Goal: Navigation & Orientation: Understand site structure

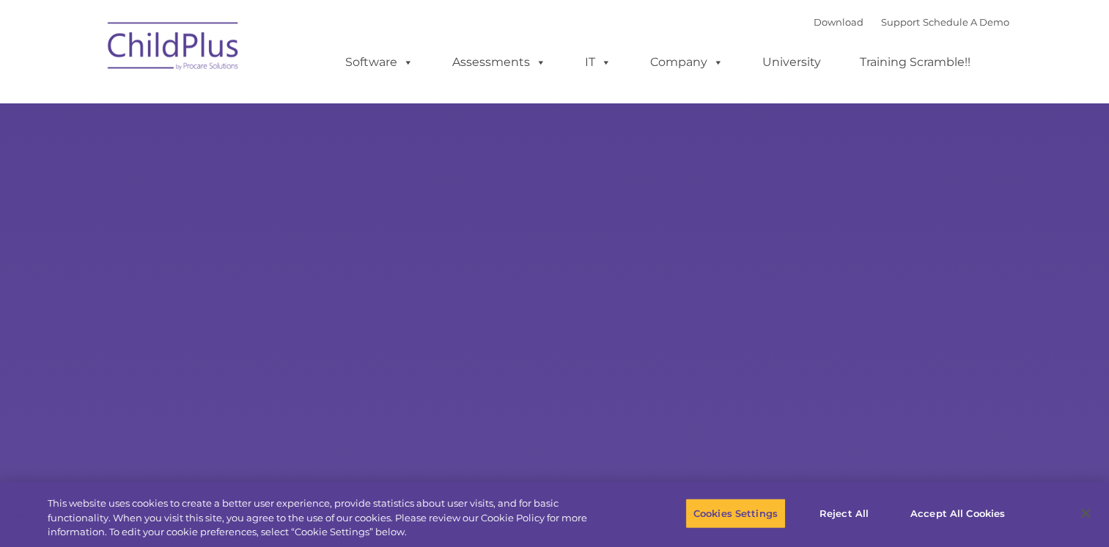
select select "MEDIUM"
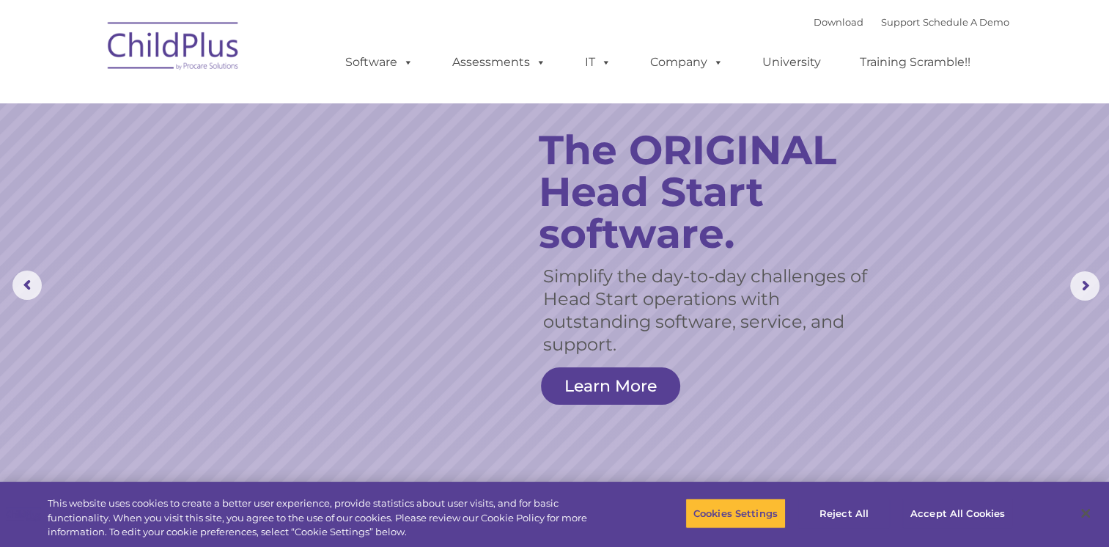
click at [1079, 36] on nav "Download Support | Schedule A Demo  MENU MENU Software ChildPlus: The original…" at bounding box center [554, 51] width 1109 height 103
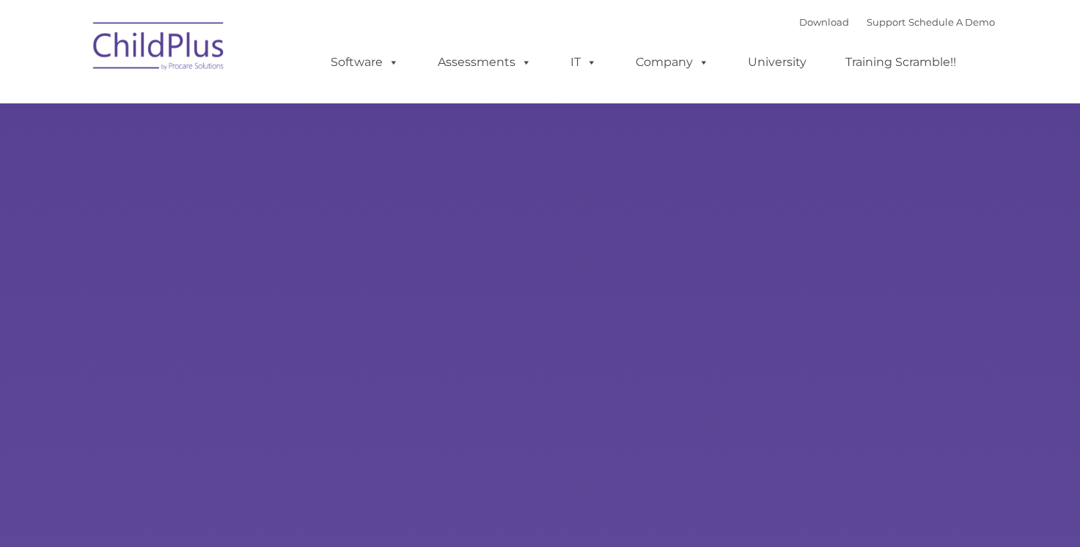
type input ""
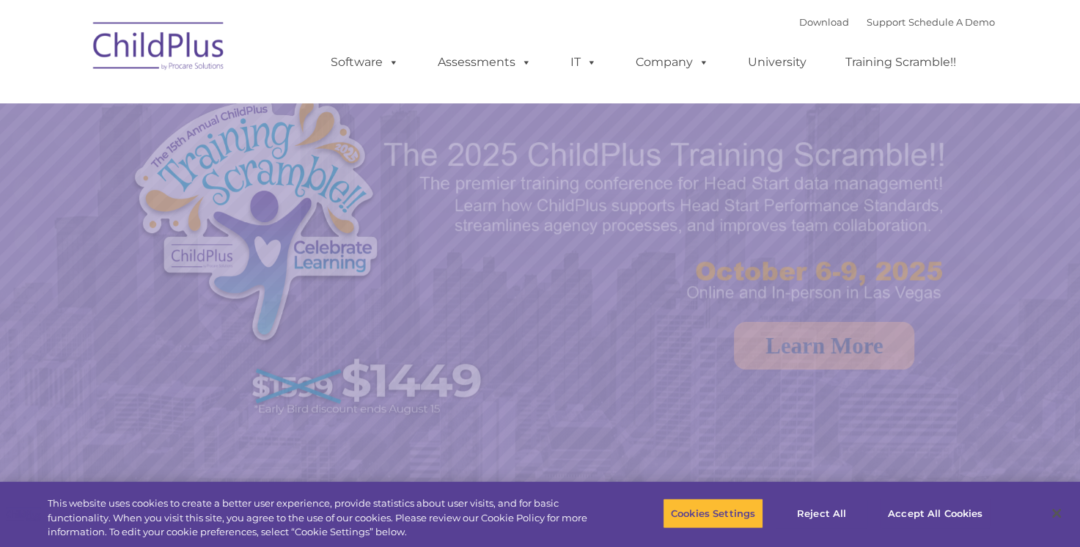
select select "MEDIUM"
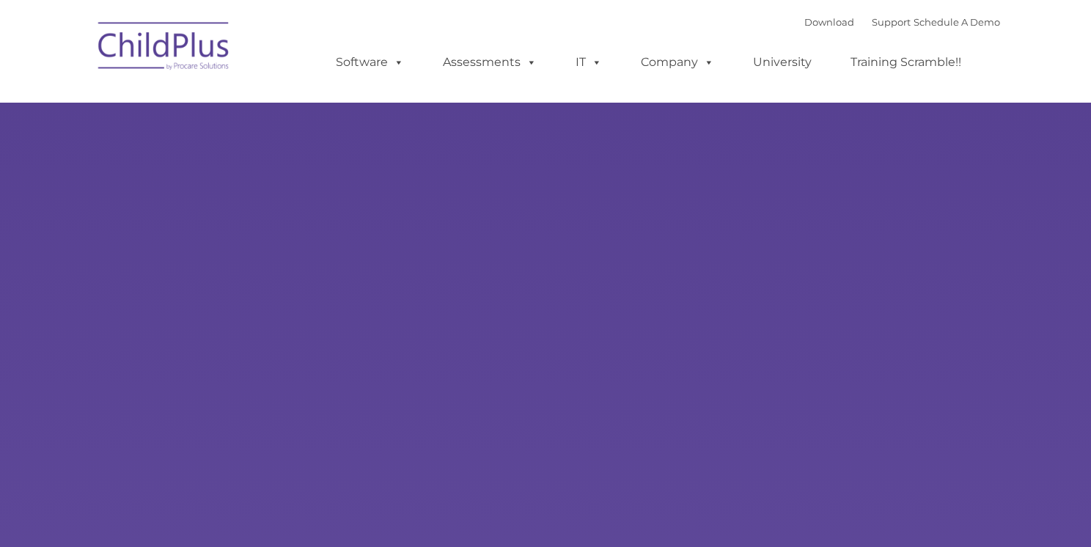
type input ""
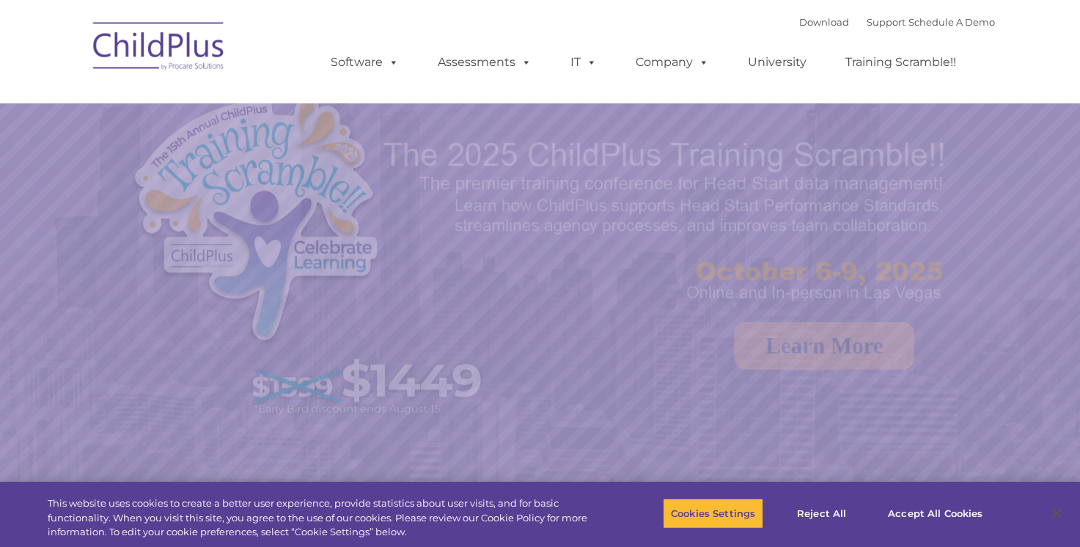
select select "MEDIUM"
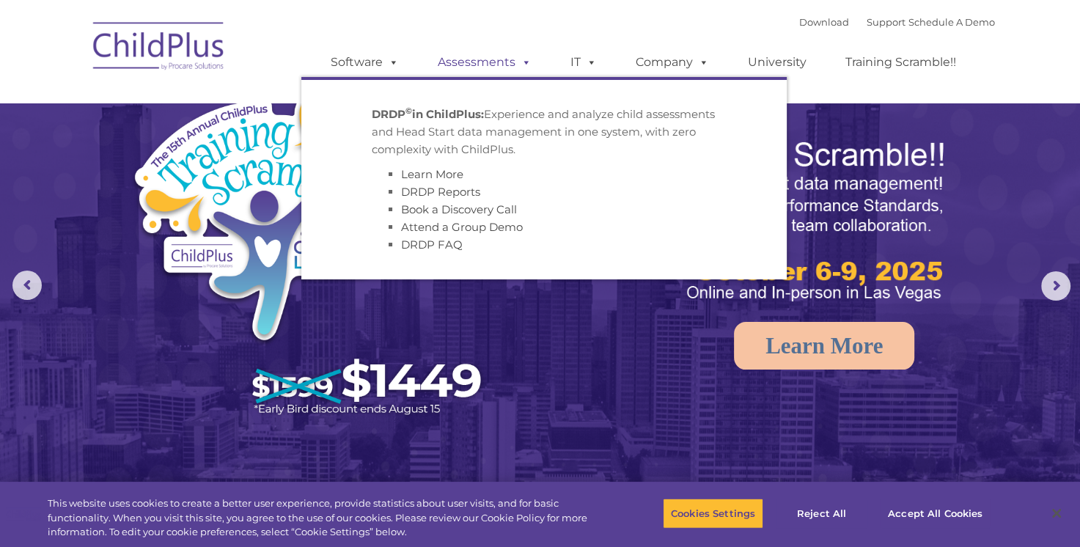
click at [518, 63] on span at bounding box center [523, 62] width 16 height 14
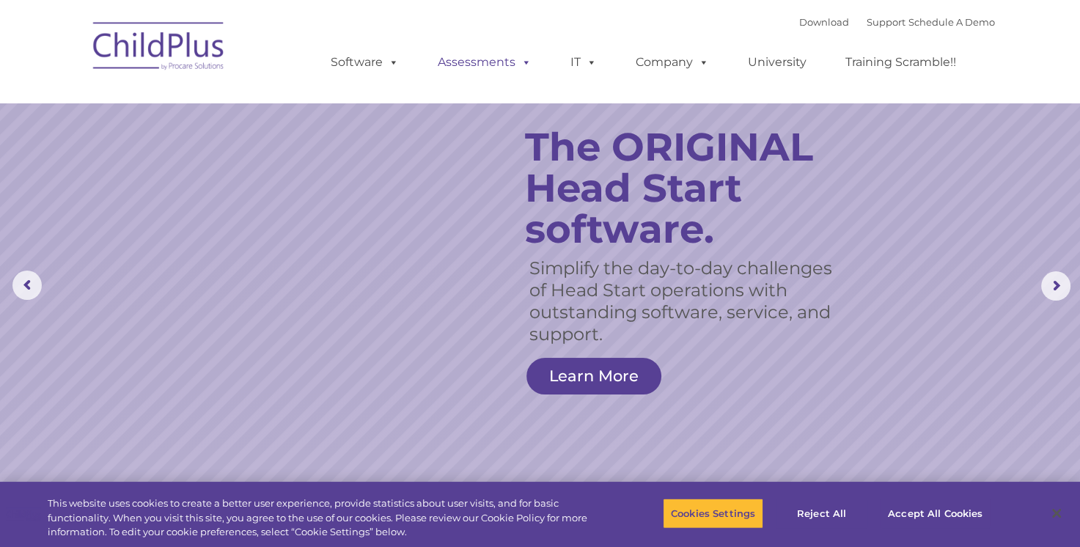
click at [518, 63] on span at bounding box center [523, 62] width 16 height 14
click at [526, 47] on ul "Software ChildPlus: The original and most widely-used Head Start data managemen…" at bounding box center [648, 62] width 694 height 59
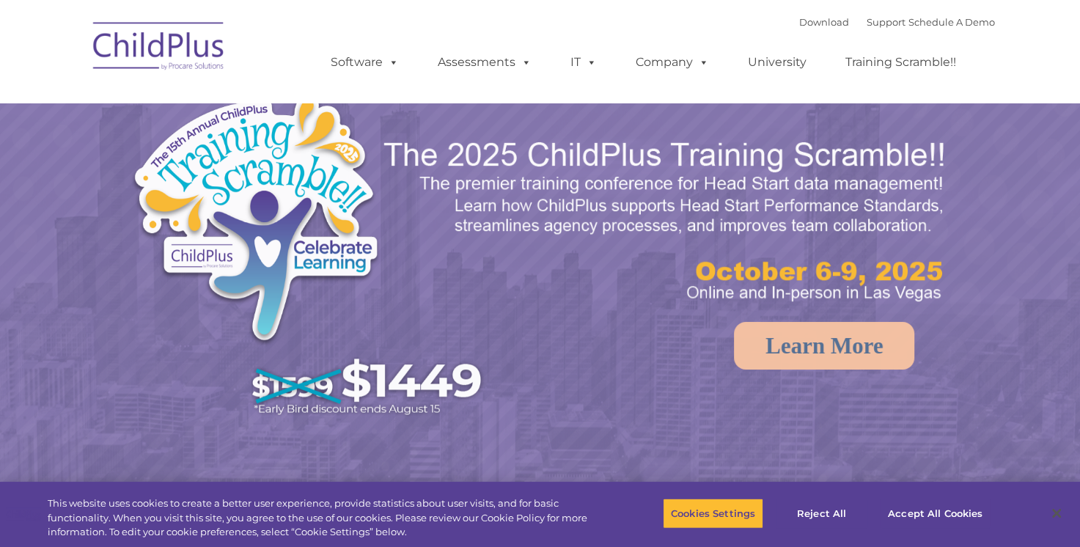
select select "MEDIUM"
